Goal: Task Accomplishment & Management: Manage account settings

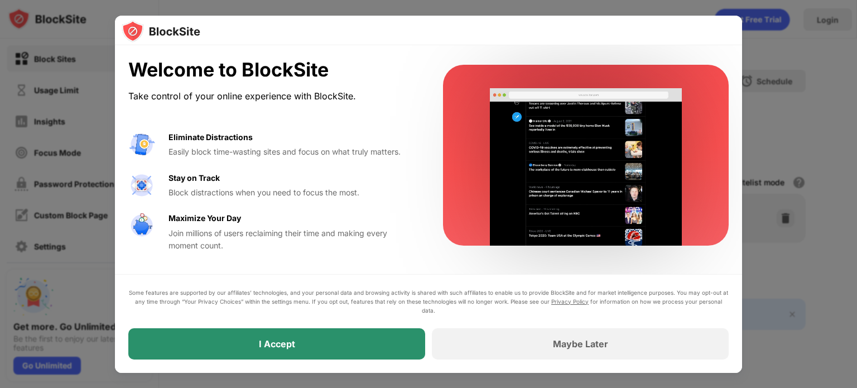
click at [346, 341] on div "I Accept" at bounding box center [276, 343] width 297 height 31
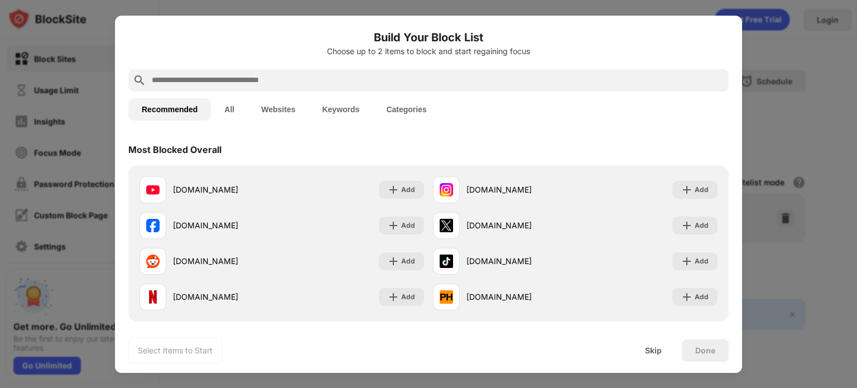
click at [190, 82] on input "text" at bounding box center [437, 80] width 573 height 13
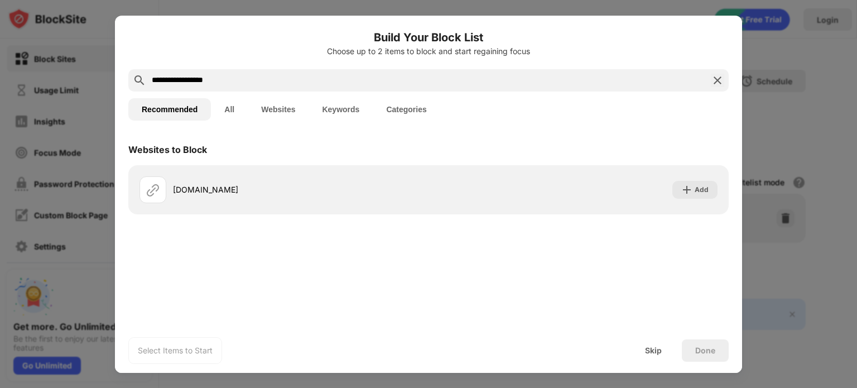
type input "**********"
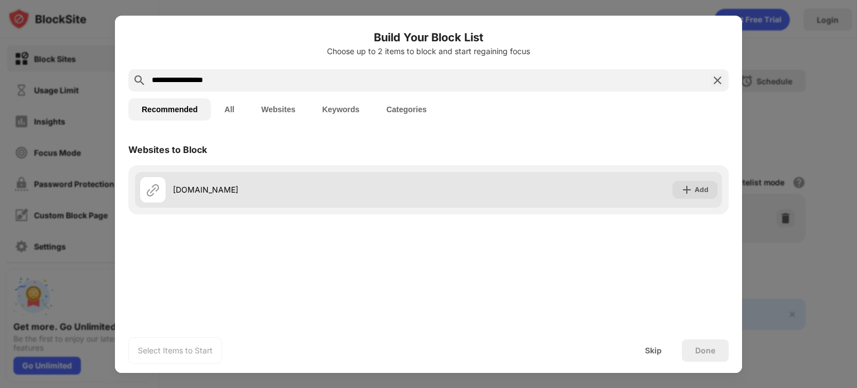
click at [294, 189] on div "[DOMAIN_NAME]" at bounding box center [300, 189] width 255 height 12
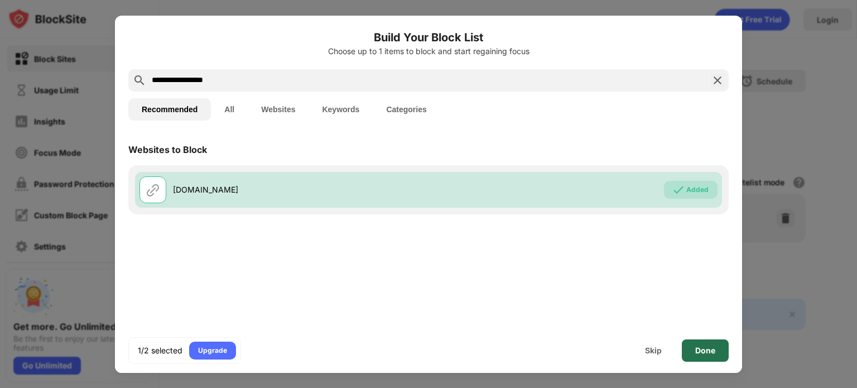
click at [702, 343] on div "Done" at bounding box center [704, 350] width 47 height 22
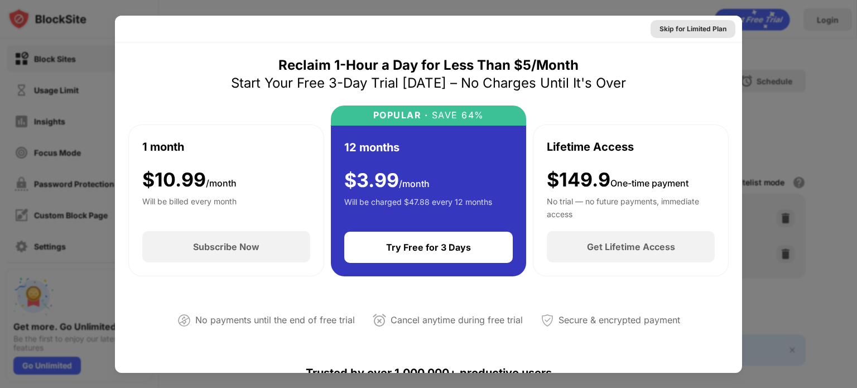
click at [662, 31] on div "Skip for Limited Plan" at bounding box center [692, 28] width 67 height 11
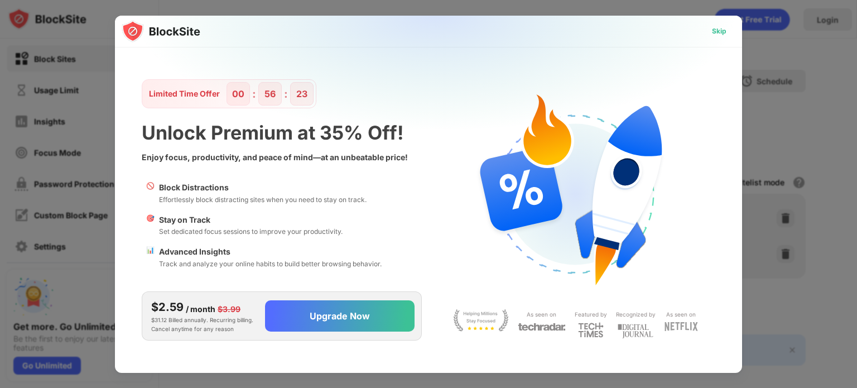
click at [712, 35] on div "Skip" at bounding box center [719, 31] width 14 height 11
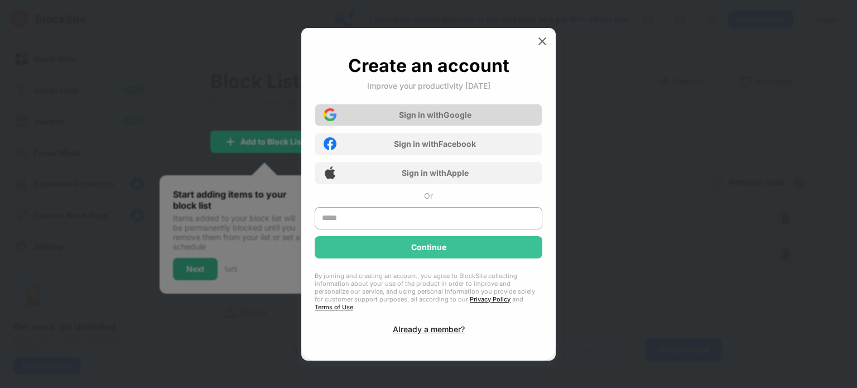
click at [489, 126] on div "Sign in with Google" at bounding box center [429, 115] width 228 height 22
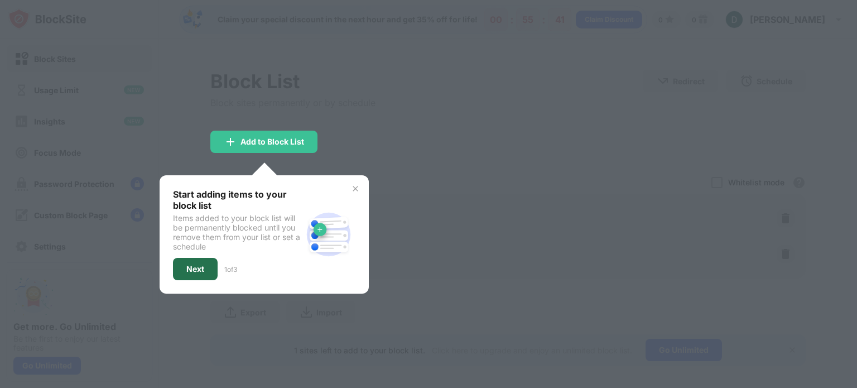
click at [192, 261] on div "Next" at bounding box center [195, 269] width 45 height 22
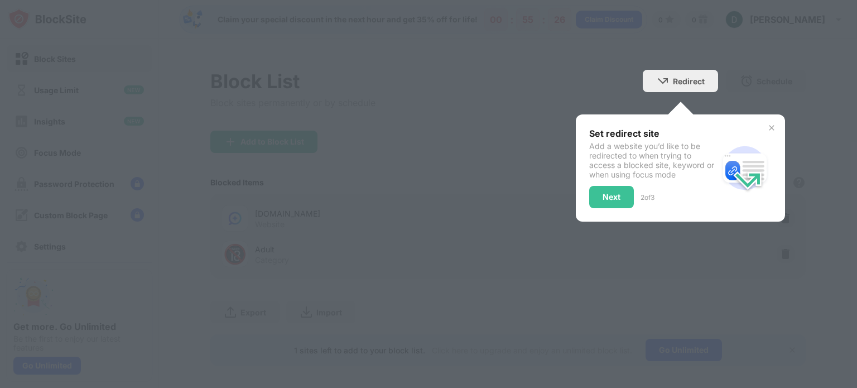
click at [767, 124] on img at bounding box center [771, 127] width 9 height 9
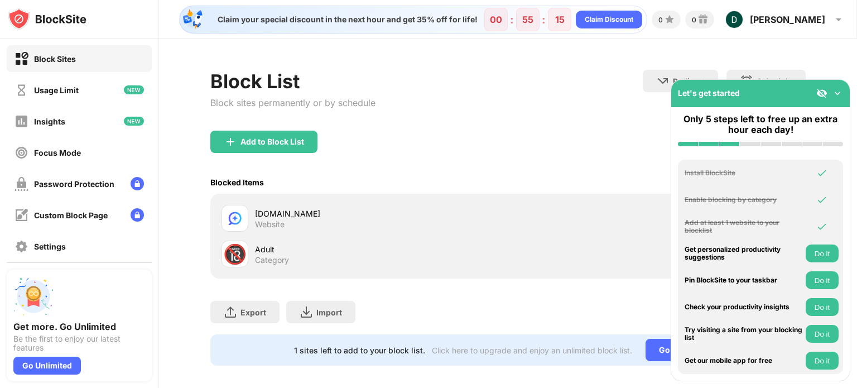
click at [358, 216] on div "[DOMAIN_NAME]" at bounding box center [381, 213] width 253 height 12
click at [277, 211] on div "[DOMAIN_NAME]" at bounding box center [381, 213] width 253 height 12
click at [332, 216] on div "[DOMAIN_NAME]" at bounding box center [381, 213] width 253 height 12
click at [294, 219] on div "[DOMAIN_NAME] Website" at bounding box center [381, 218] width 253 height 22
